Goal: Task Accomplishment & Management: Use online tool/utility

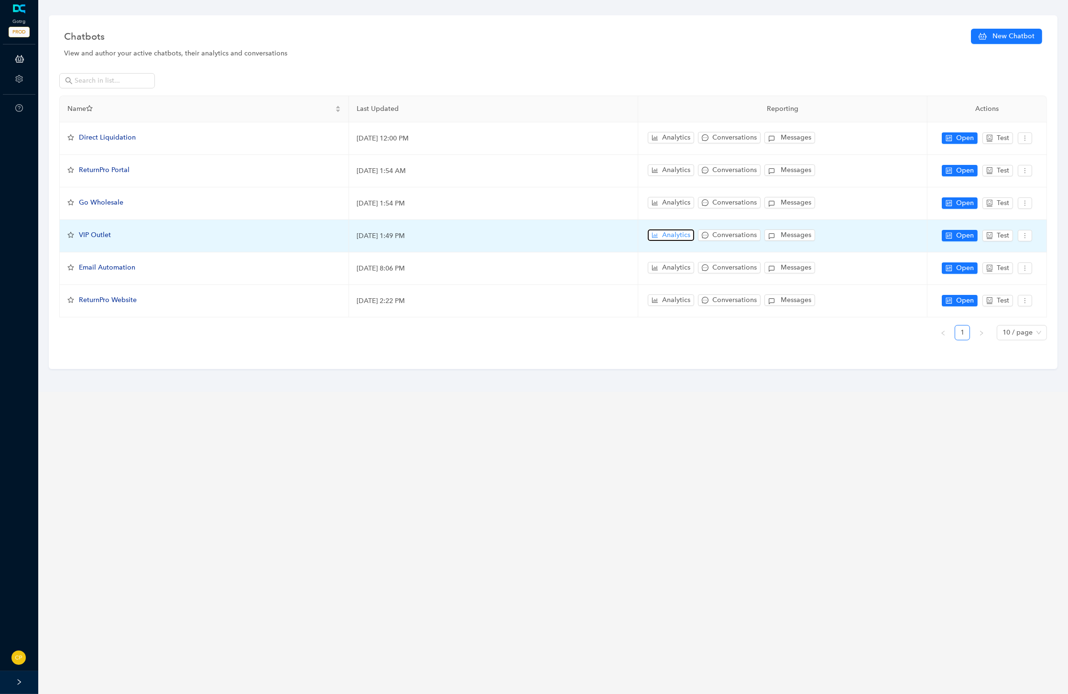
click at [673, 230] on span "Analytics" at bounding box center [676, 235] width 28 height 11
